Goal: Entertainment & Leisure: Consume media (video, audio)

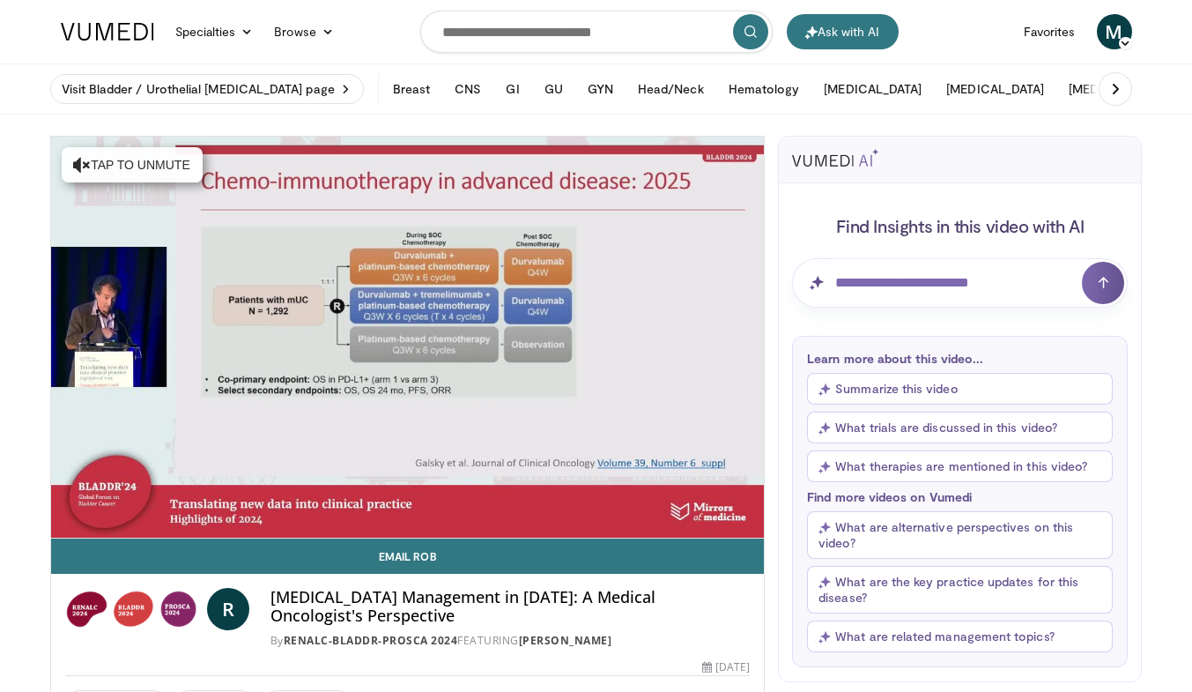
click at [334, 413] on div "10 seconds Tap to unmute" at bounding box center [408, 337] width 714 height 401
click at [272, 464] on div "10 seconds Tap to unmute" at bounding box center [408, 337] width 714 height 401
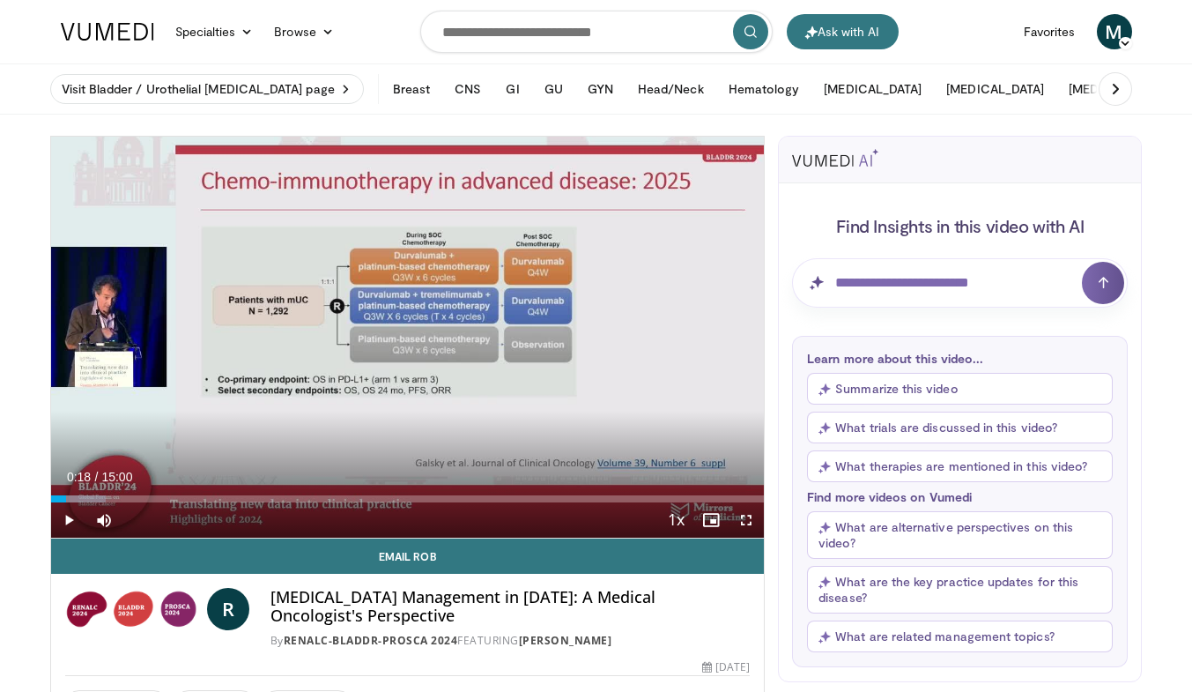
click at [187, 506] on div "Current Time 0:18 / Duration 15:00 Play Skip Backward Skip Forward Mute Loaded …" at bounding box center [408, 519] width 714 height 35
click at [159, 497] on div "Loaded : 7.71% 00:18" at bounding box center [408, 498] width 714 height 7
click at [231, 505] on div "Current Time 2:23 / Duration 15:00 Pause Skip Backward Skip Forward Mute Loaded…" at bounding box center [408, 519] width 714 height 35
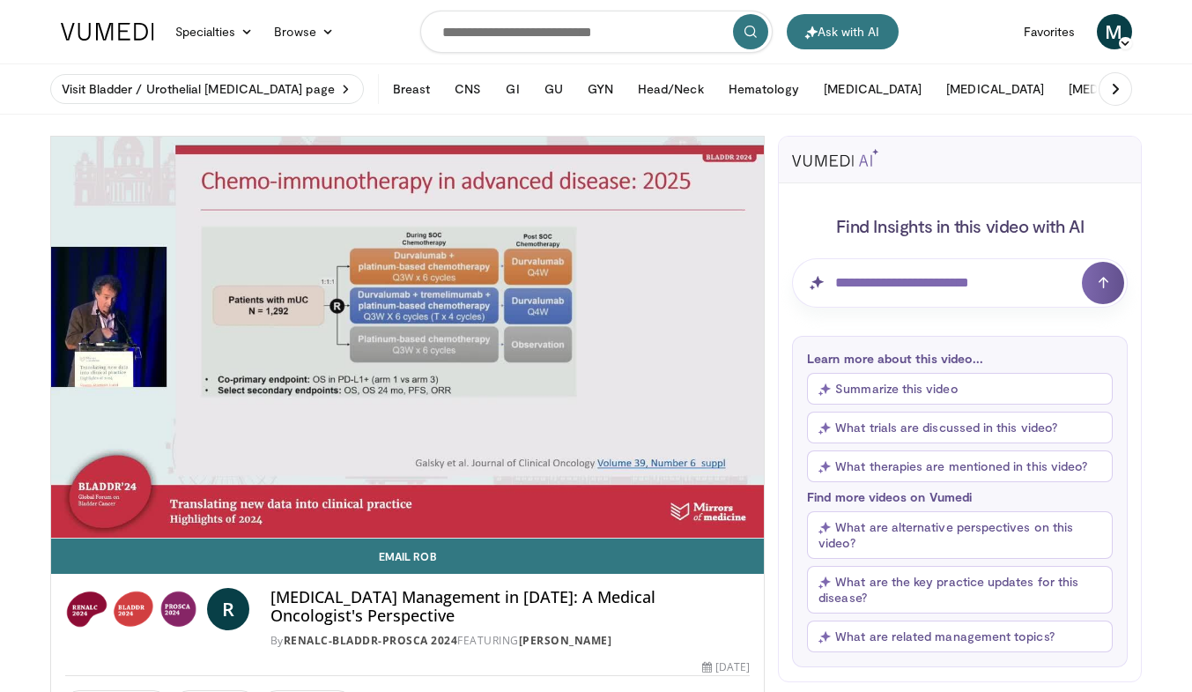
click at [231, 494] on div "10 seconds Tap to unmute" at bounding box center [408, 337] width 714 height 401
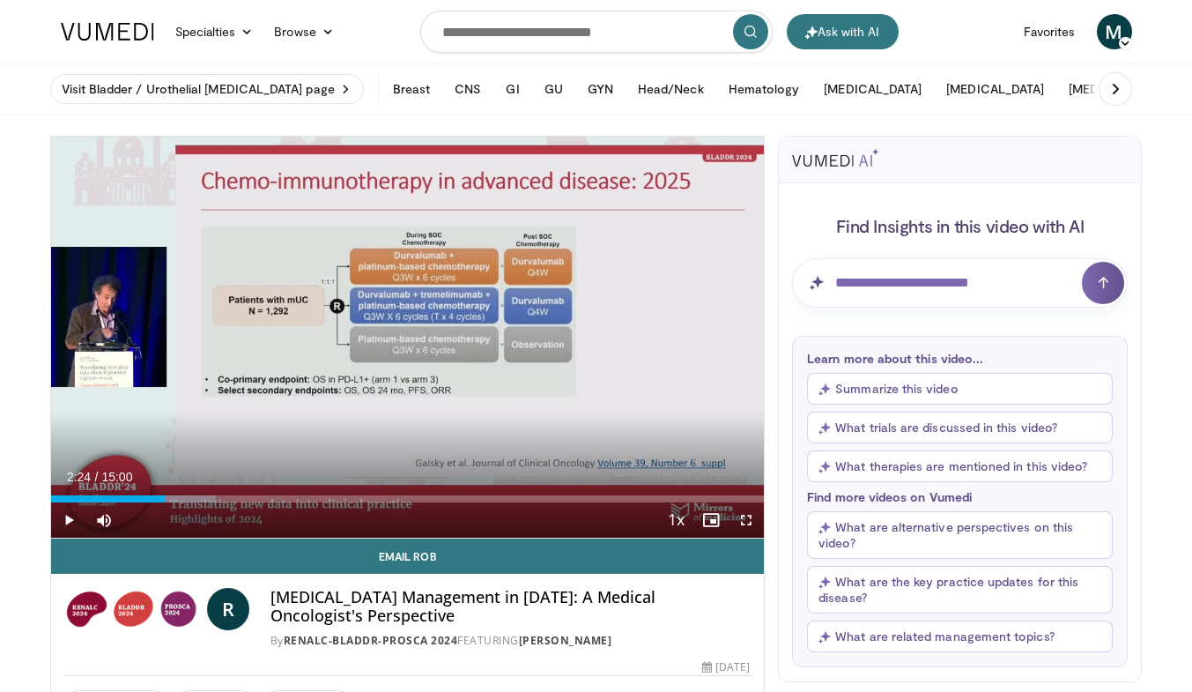
click at [166, 500] on div "02:24" at bounding box center [108, 498] width 115 height 7
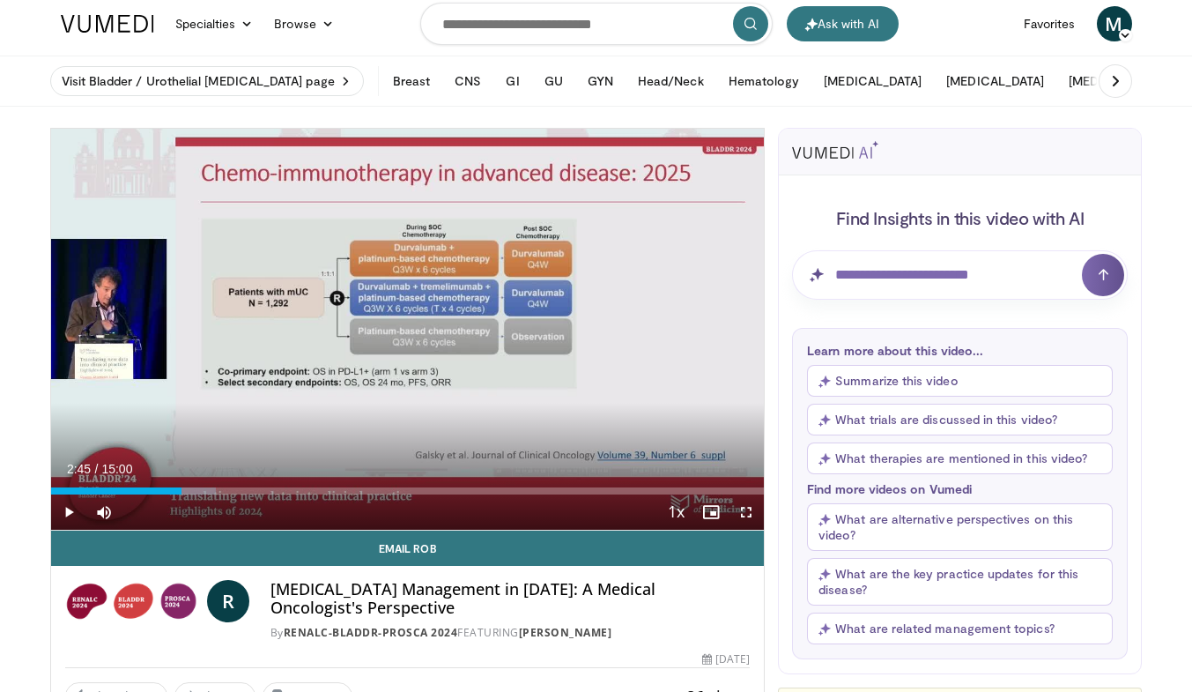
scroll to position [9, 0]
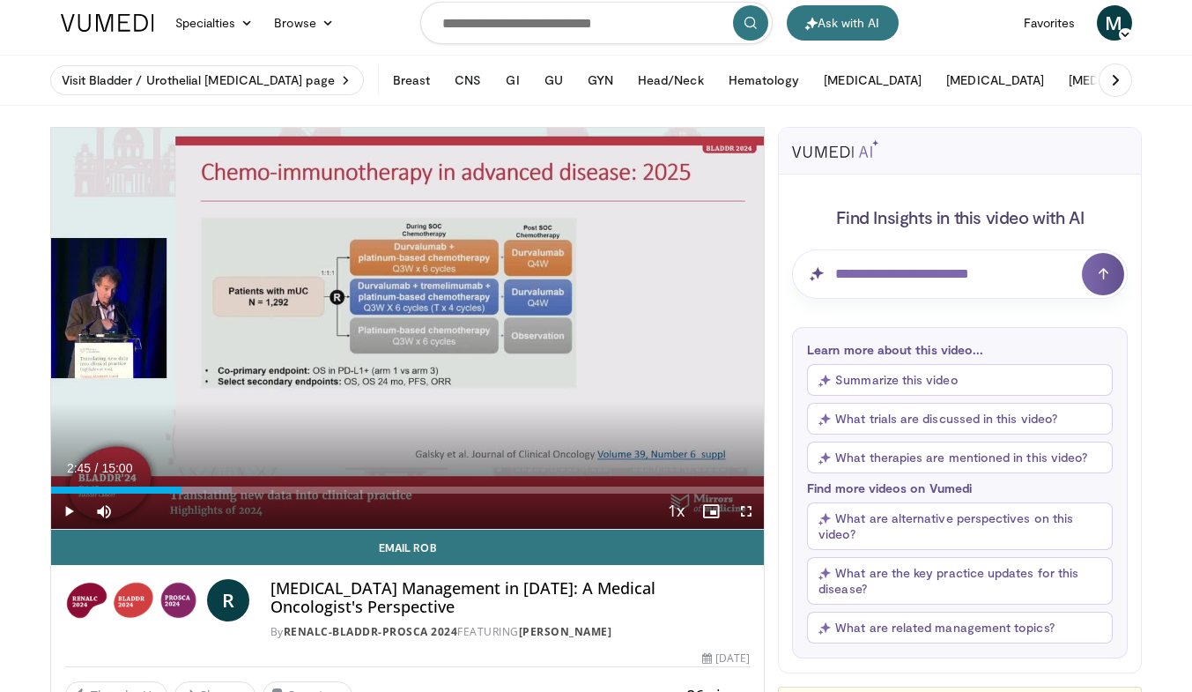
click at [235, 493] on div "Current Time 2:45 / Duration 15:00 Play Skip Backward Skip Forward Mute Loaded …" at bounding box center [408, 510] width 714 height 35
click at [233, 486] on div "Loaded : 25.34% 02:46 02:45" at bounding box center [408, 489] width 714 height 7
click at [240, 493] on div "Current Time 3:51 / Duration 15:00 Play Skip Backward Skip Forward Mute Loaded …" at bounding box center [408, 510] width 714 height 35
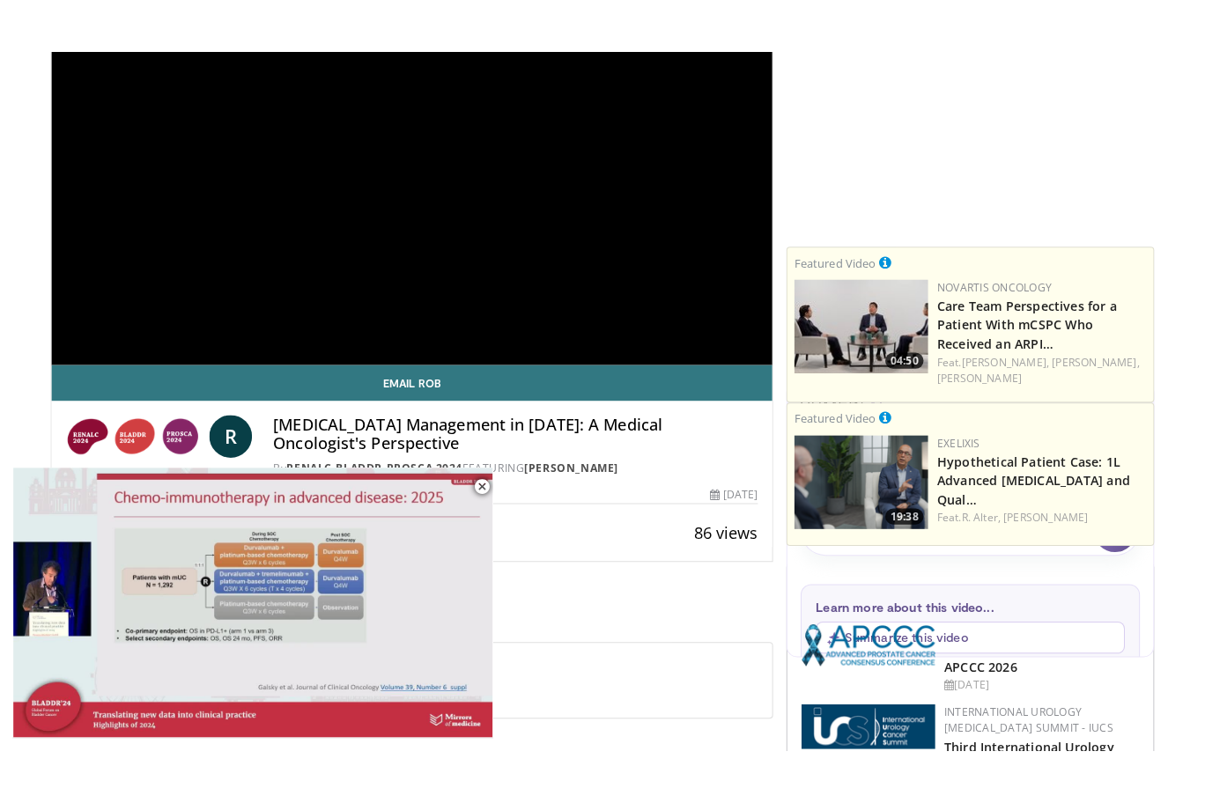
scroll to position [216, 0]
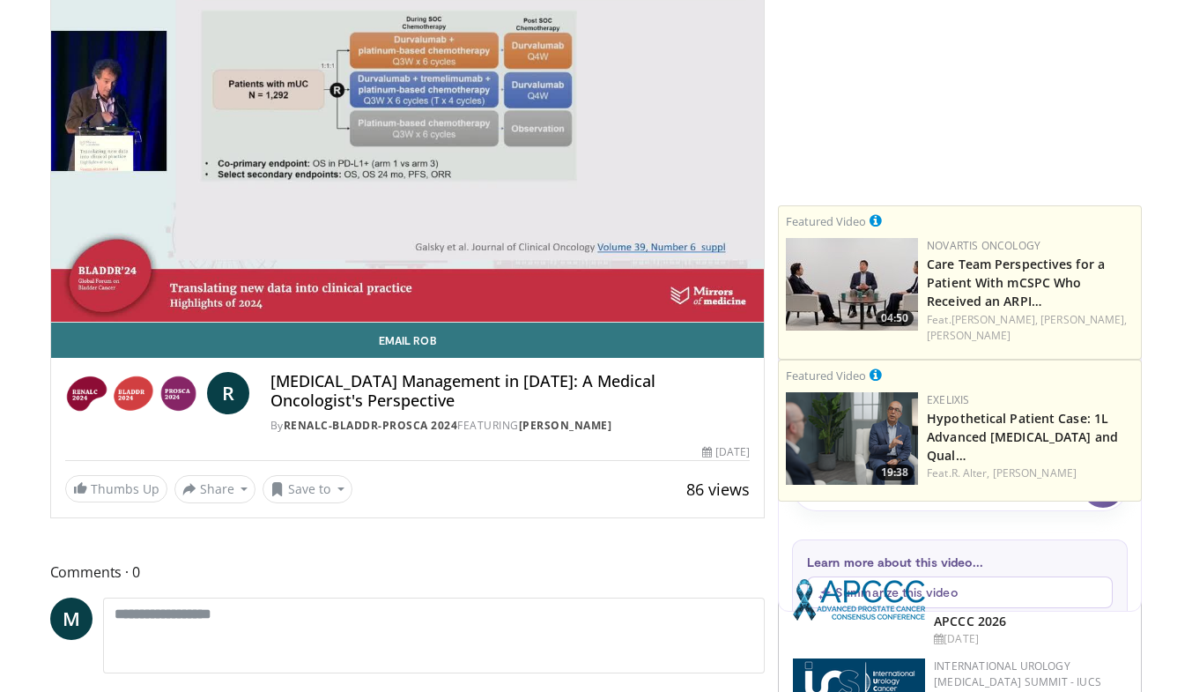
click at [720, 292] on div "10 seconds Tap to unmute" at bounding box center [408, 121] width 714 height 401
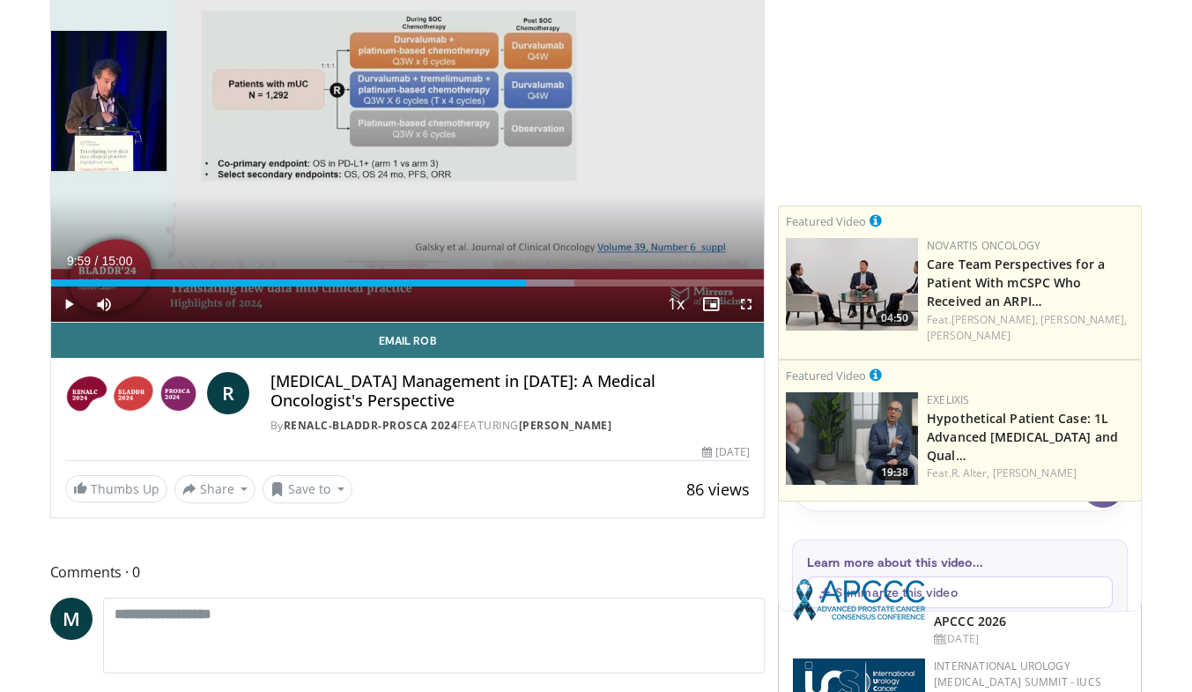
click at [738, 329] on link "Email Rob" at bounding box center [408, 339] width 714 height 35
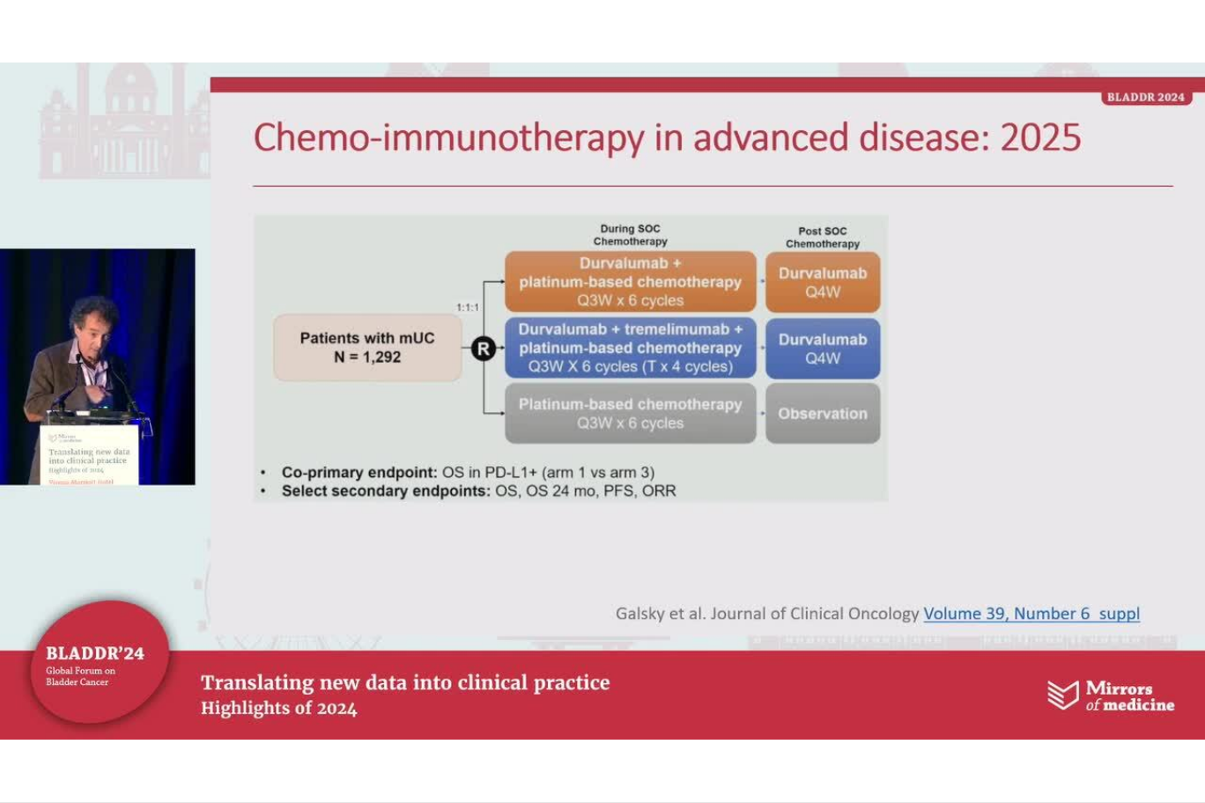
click at [532, 383] on div "10 seconds Tap to unmute" at bounding box center [602, 401] width 1205 height 803
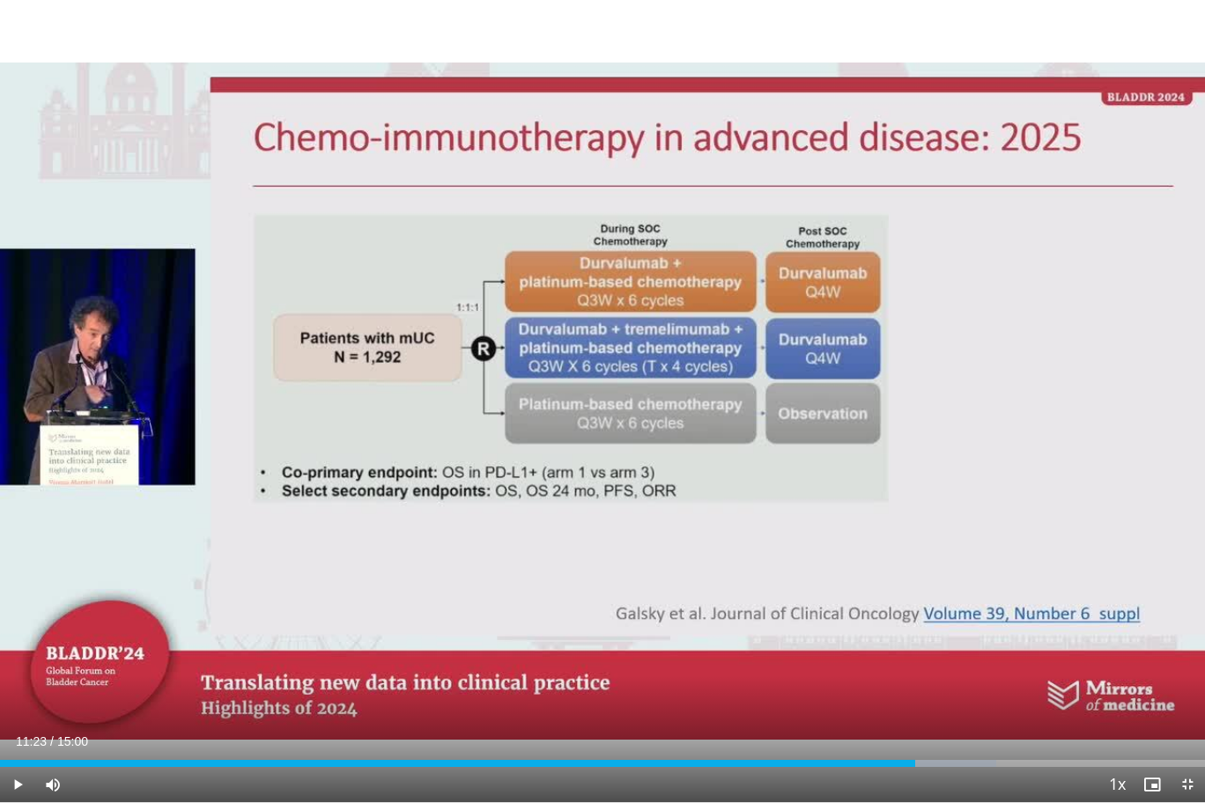
click at [493, 407] on div "Video Player" at bounding box center [602, 401] width 723 height 35
click at [625, 406] on icon "Video Player" at bounding box center [602, 401] width 49 height 49
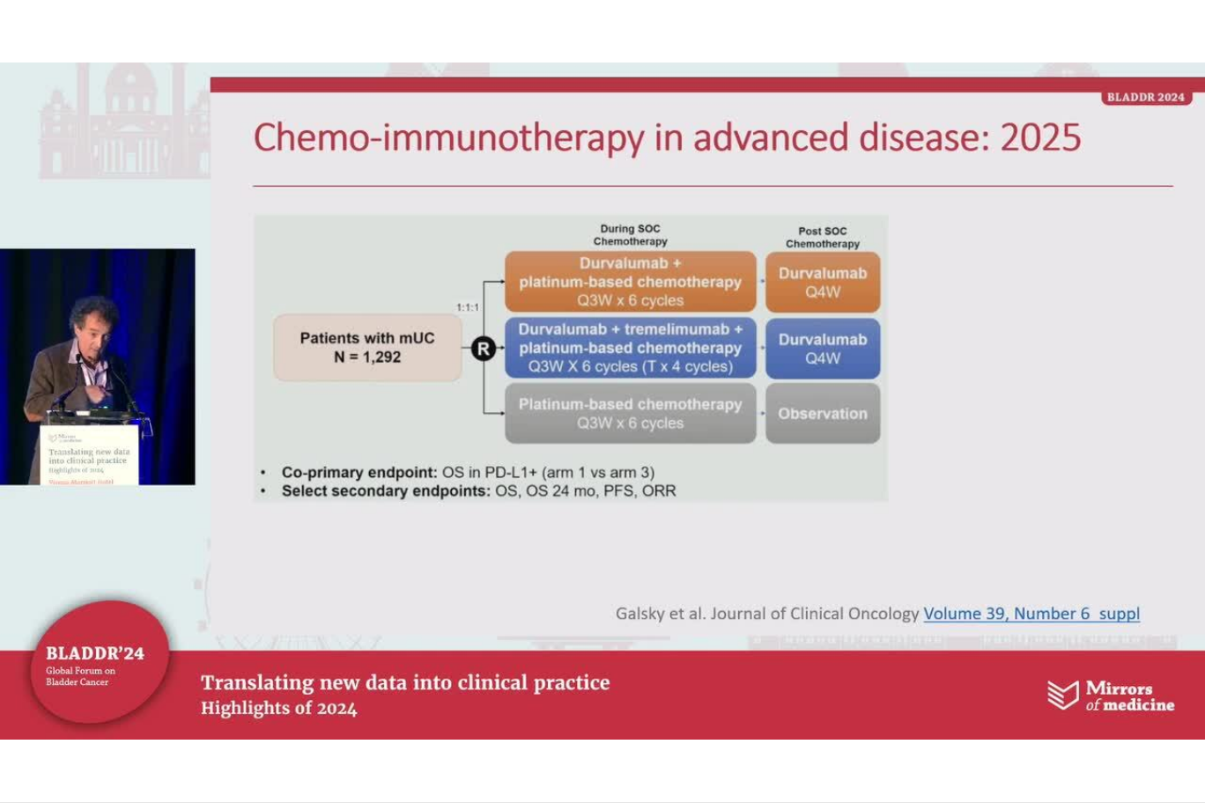
click at [4, 0] on div "10 seconds Tap to unmute" at bounding box center [602, 401] width 1205 height 803
